Goal: Transaction & Acquisition: Purchase product/service

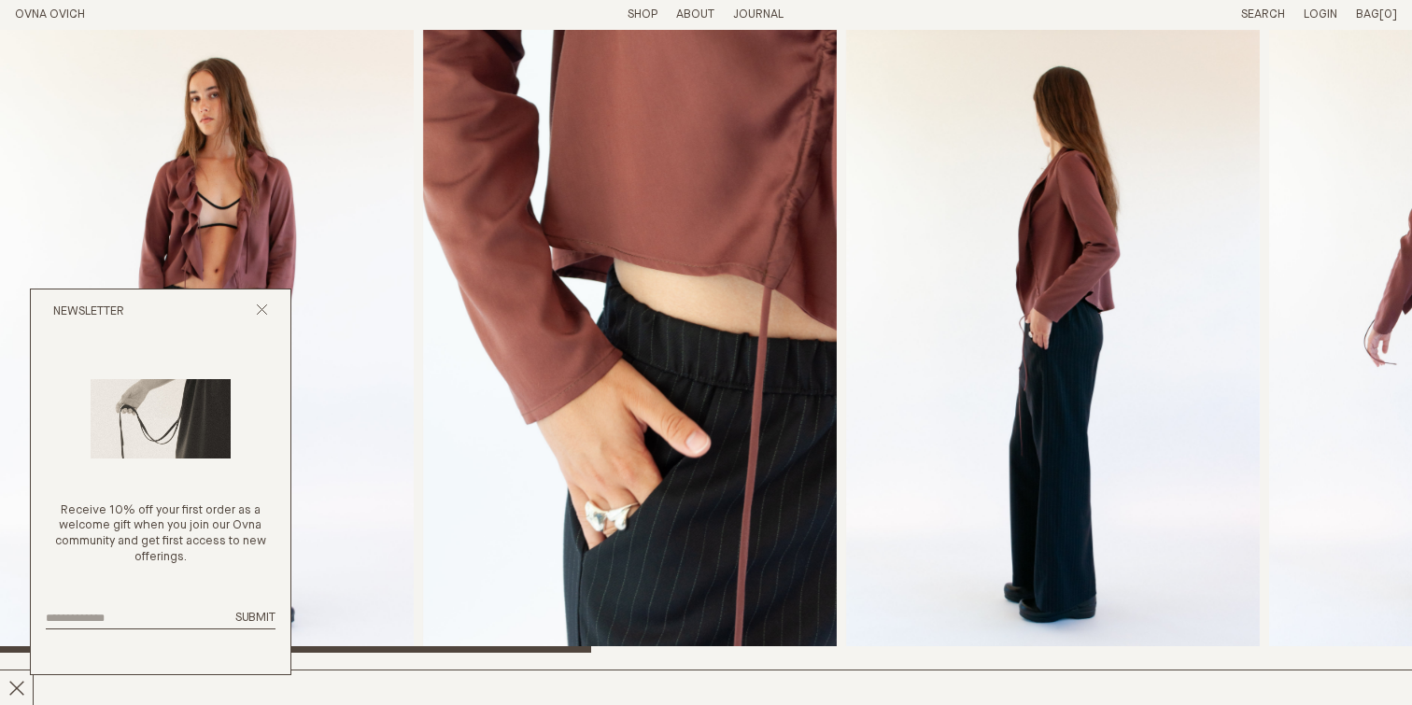
click at [480, 300] on img "2 / 8" at bounding box center [630, 341] width 414 height 623
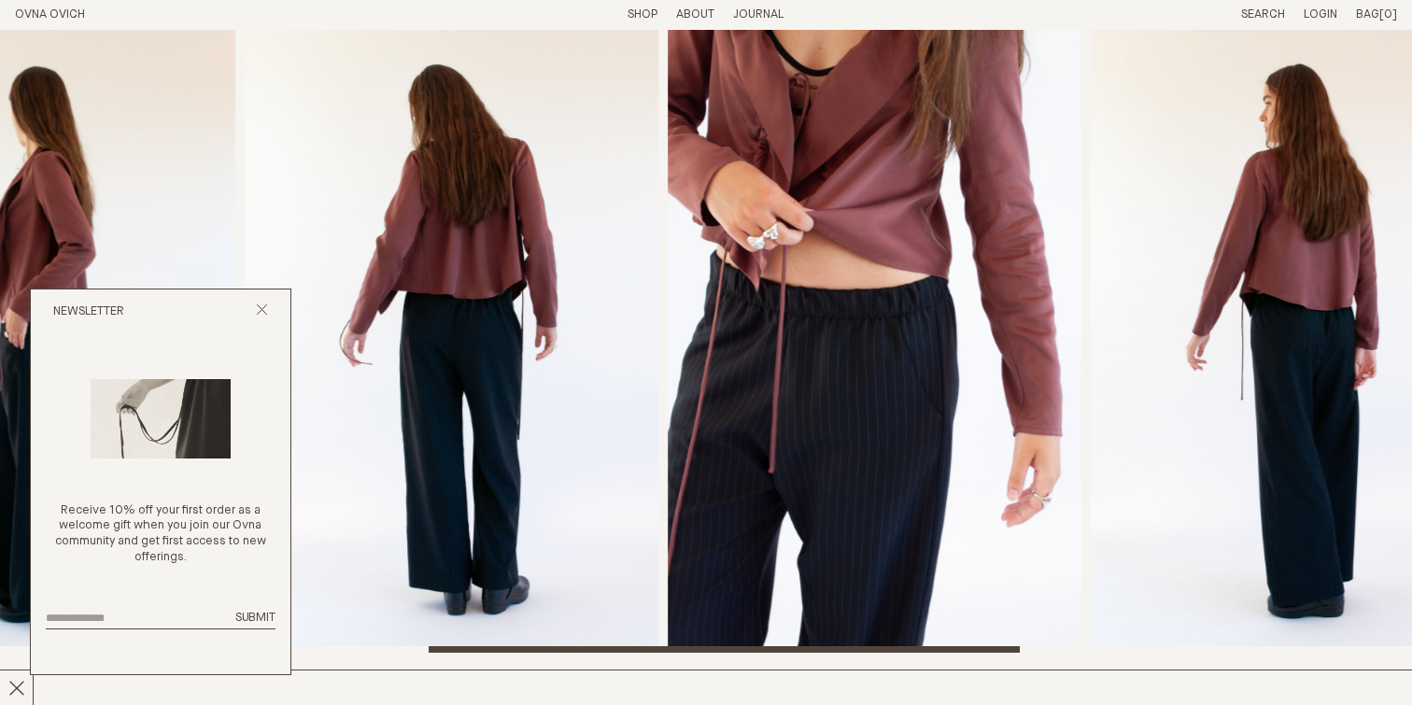
click at [593, 395] on img "4 / 8" at bounding box center [452, 341] width 414 height 623
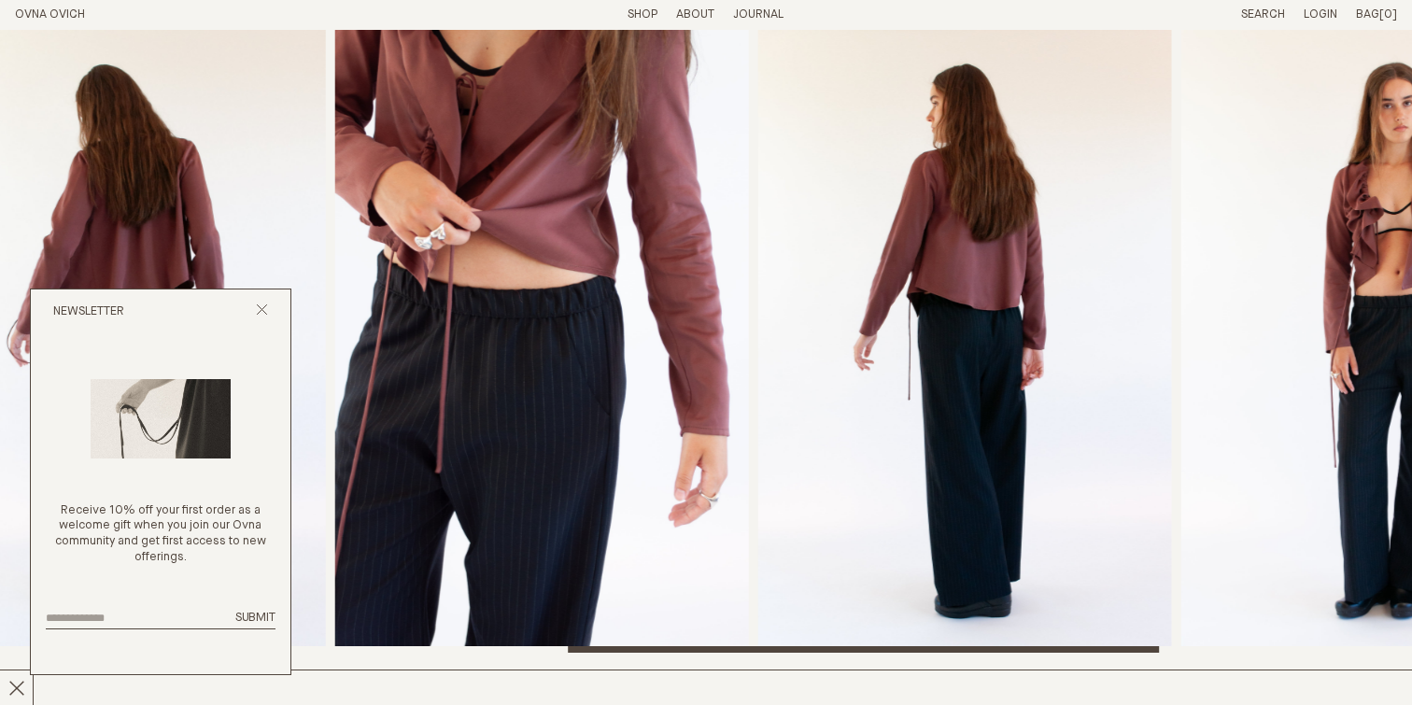
drag, startPoint x: 867, startPoint y: 375, endPoint x: 855, endPoint y: 375, distance: 12.1
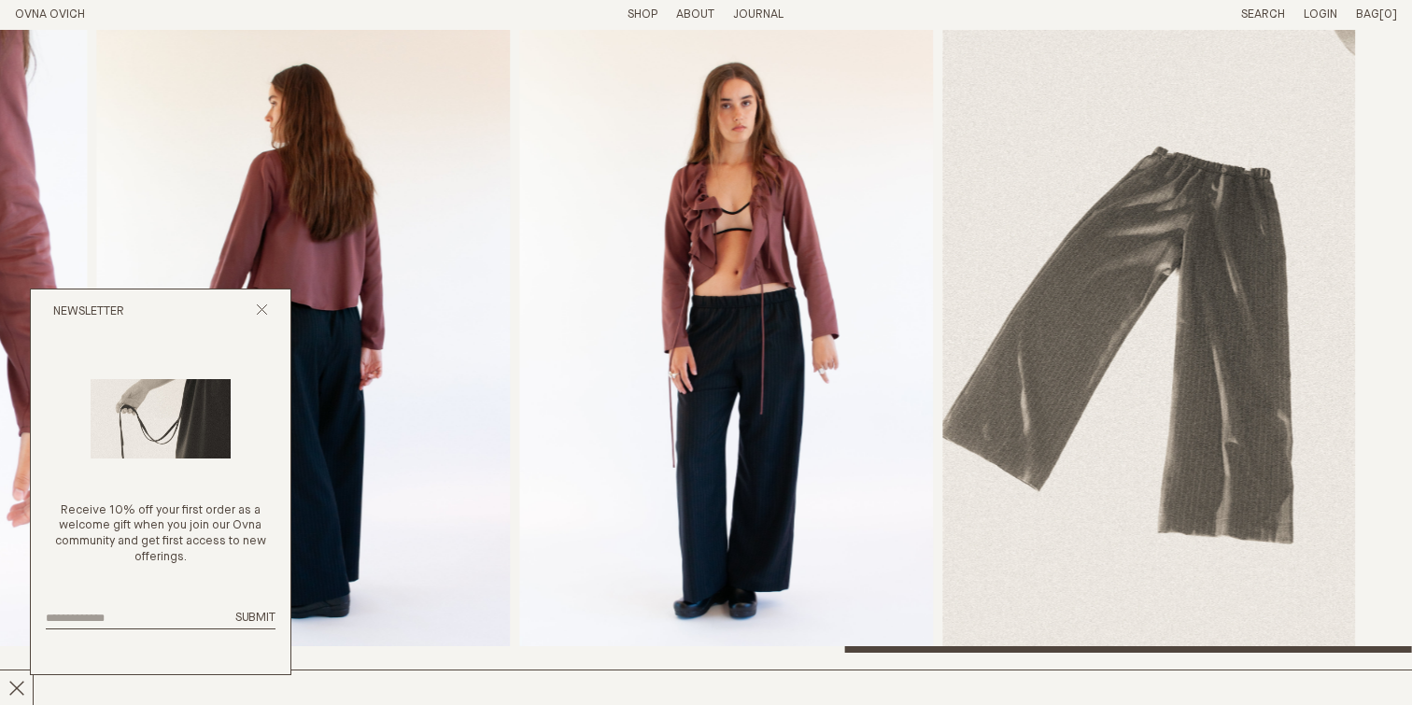
click at [387, 350] on img "6 / 8" at bounding box center [304, 341] width 414 height 623
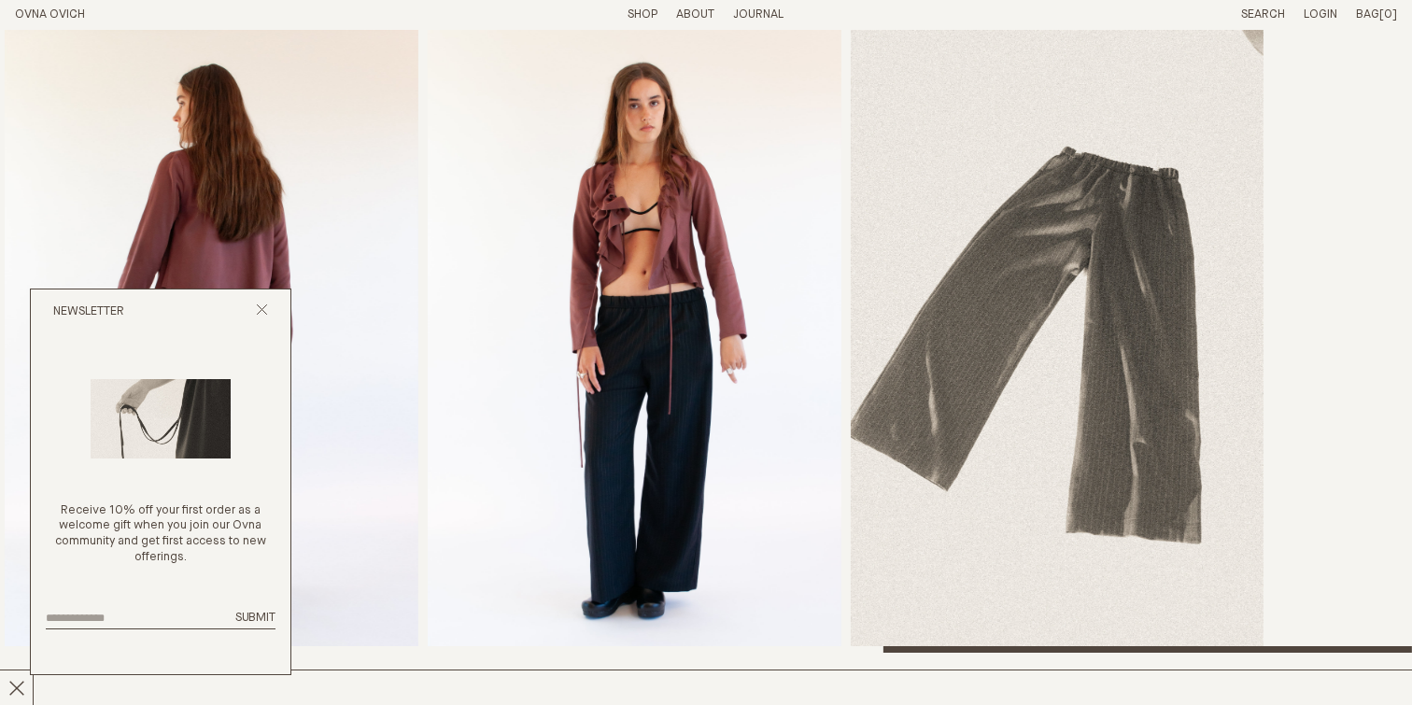
click at [842, 315] on img "7 / 8" at bounding box center [635, 341] width 414 height 623
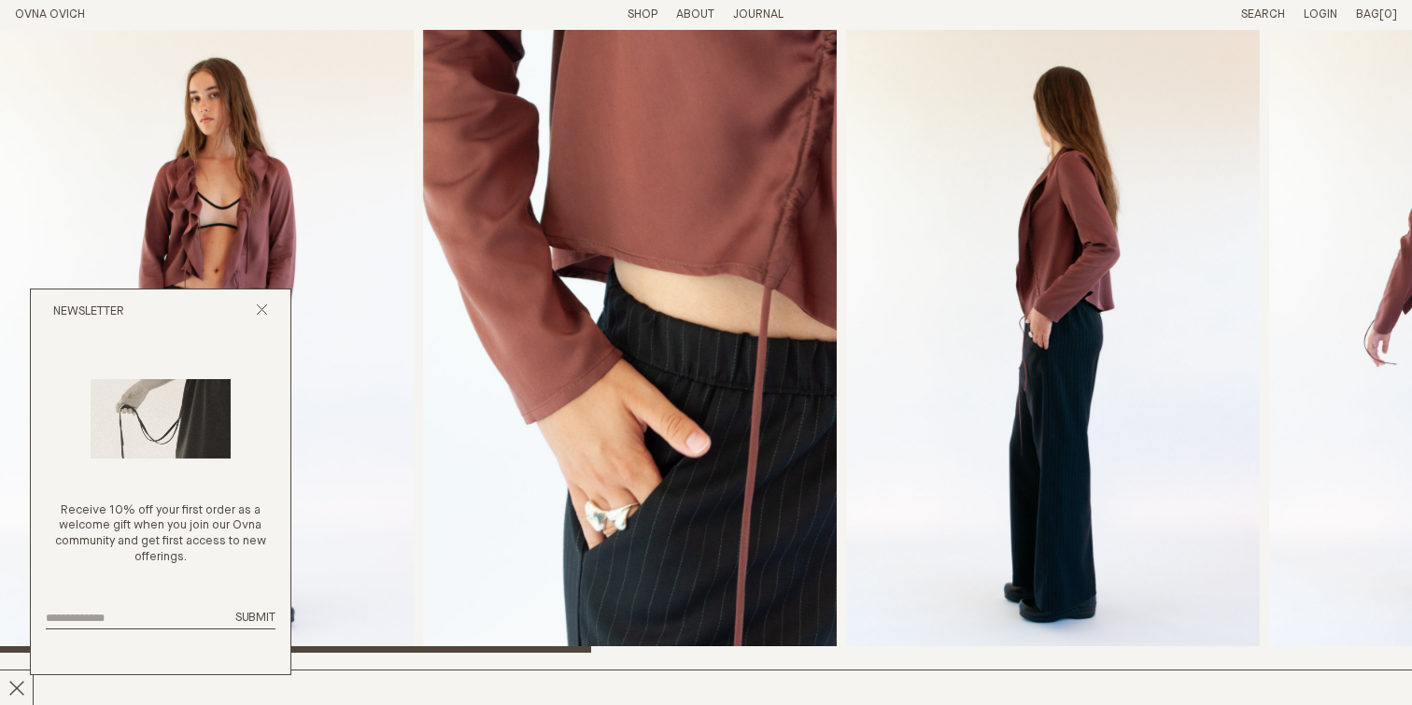
click at [305, 206] on img "1 / 8" at bounding box center [207, 341] width 414 height 623
click at [260, 215] on img "1 / 8" at bounding box center [207, 341] width 414 height 623
click at [277, 312] on div "Newsletter" at bounding box center [161, 312] width 260 height 45
click at [270, 311] on div "Newsletter" at bounding box center [161, 312] width 260 height 45
click at [262, 310] on icon "Close popup" at bounding box center [262, 310] width 12 height 12
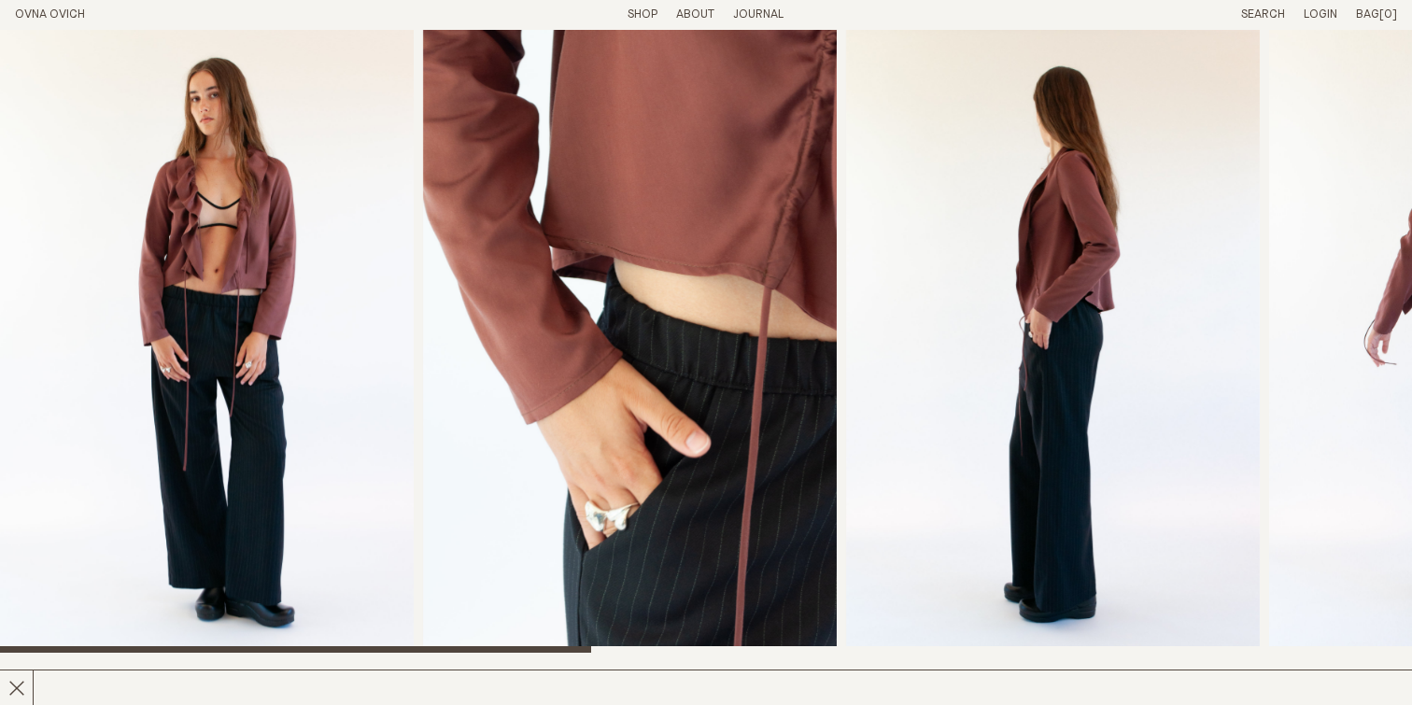
click at [324, 328] on img "1 / 8" at bounding box center [207, 341] width 414 height 623
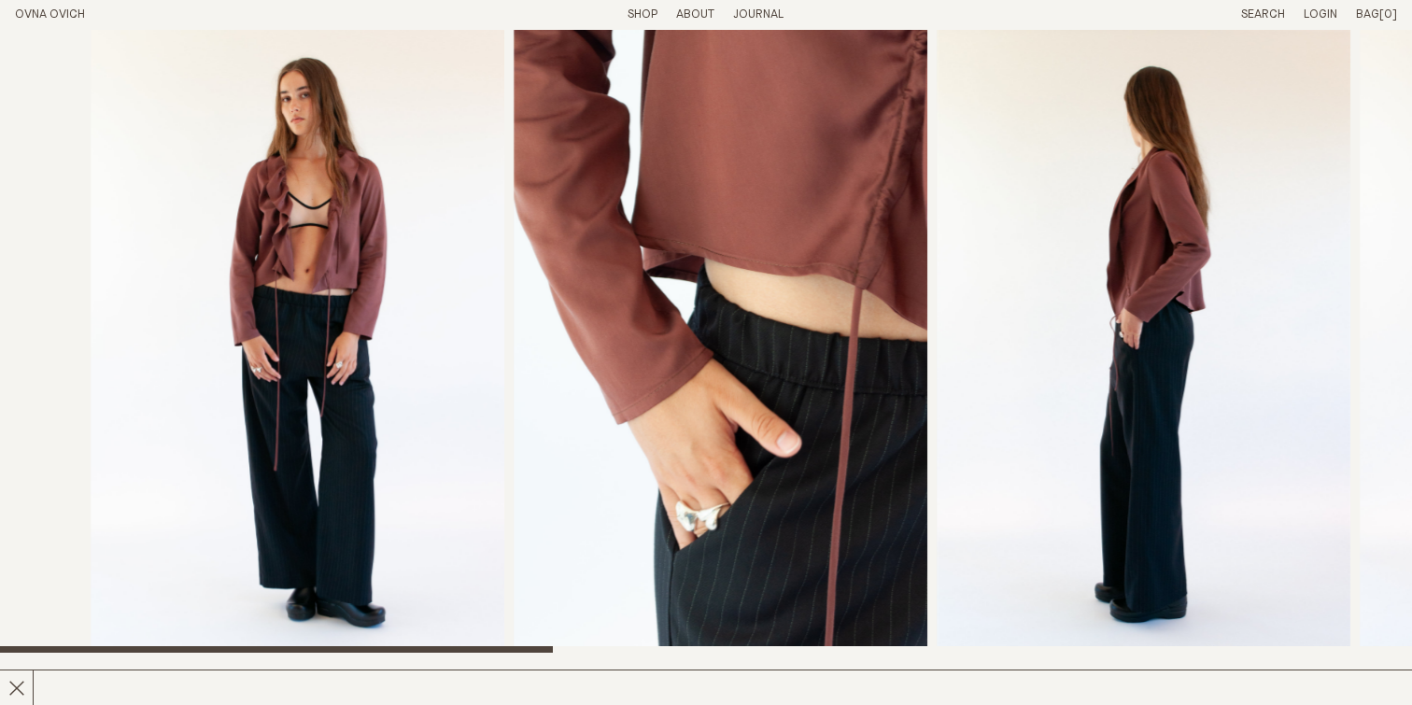
click at [952, 400] on div at bounding box center [797, 341] width 1412 height 623
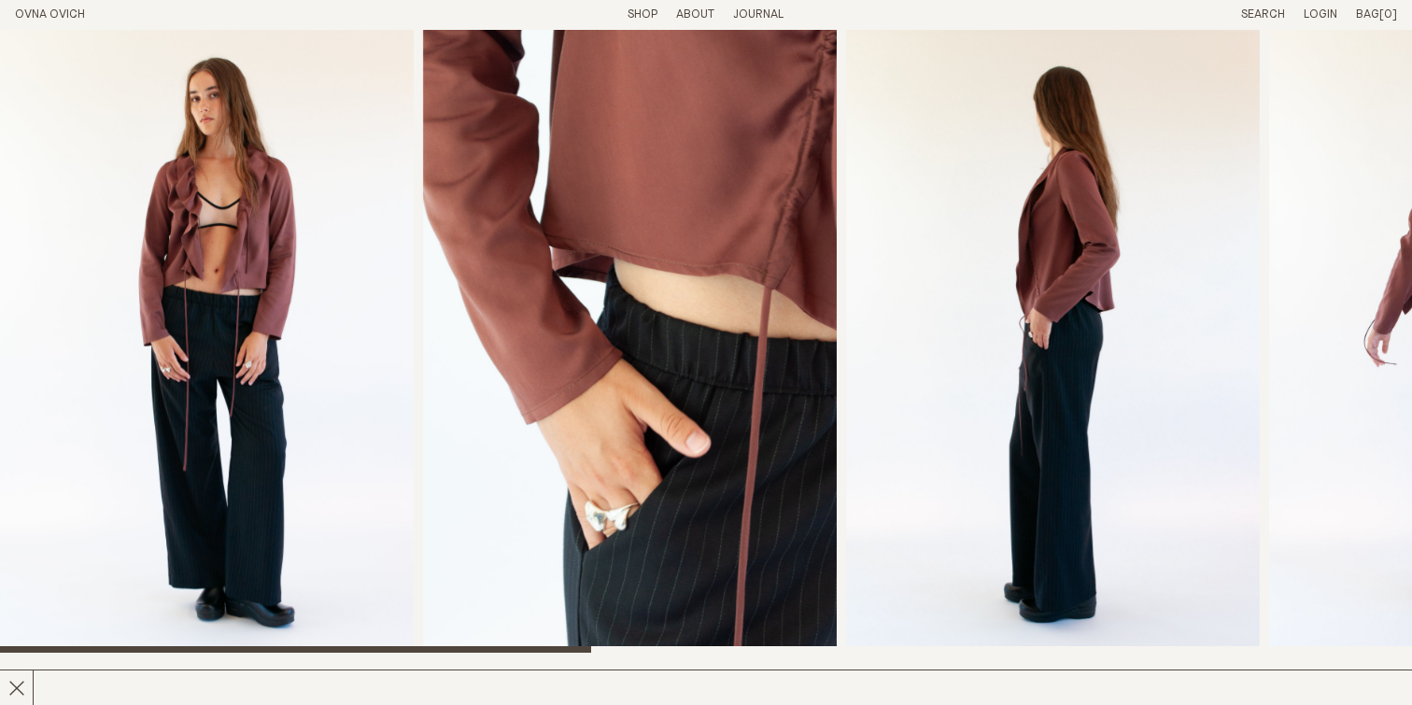
click at [697, 374] on img "2 / 8" at bounding box center [630, 341] width 414 height 623
click at [318, 370] on img "1 / 8" at bounding box center [207, 341] width 414 height 623
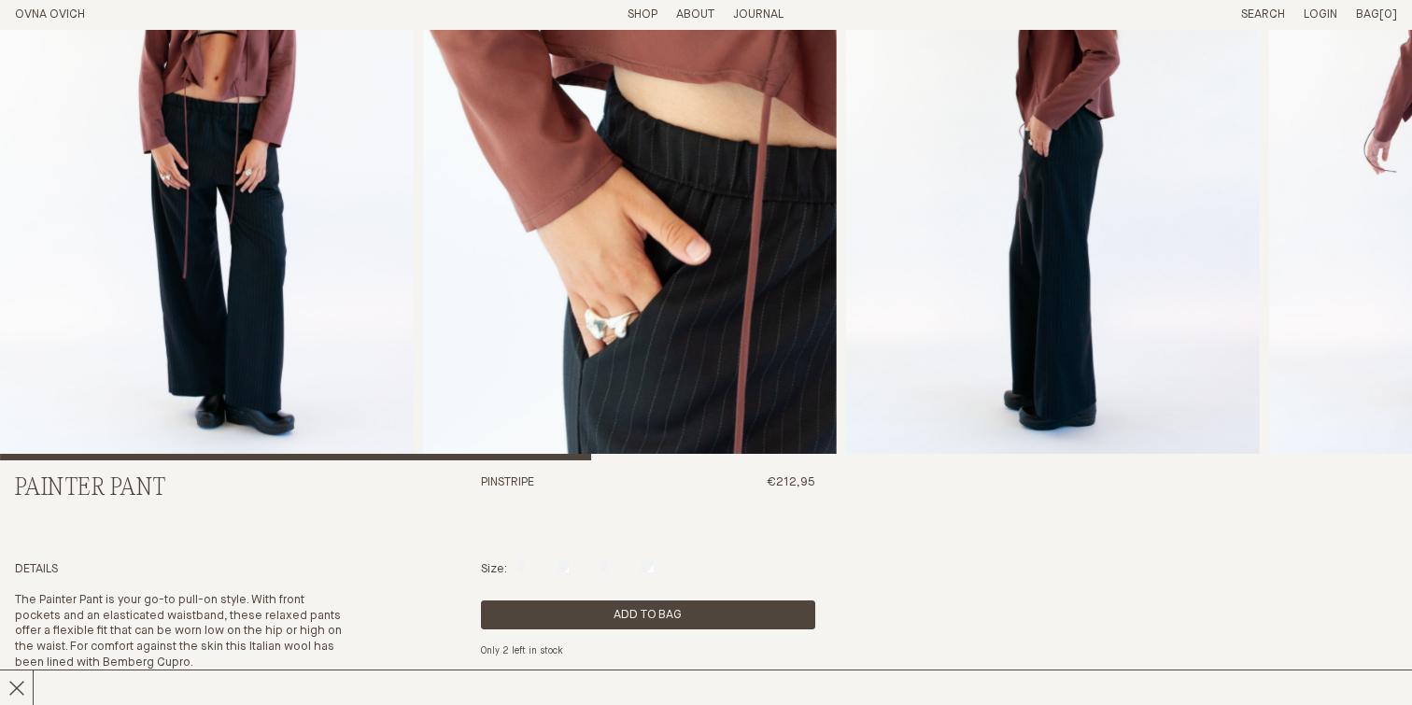
scroll to position [157, 0]
